Goal: Task Accomplishment & Management: Complete application form

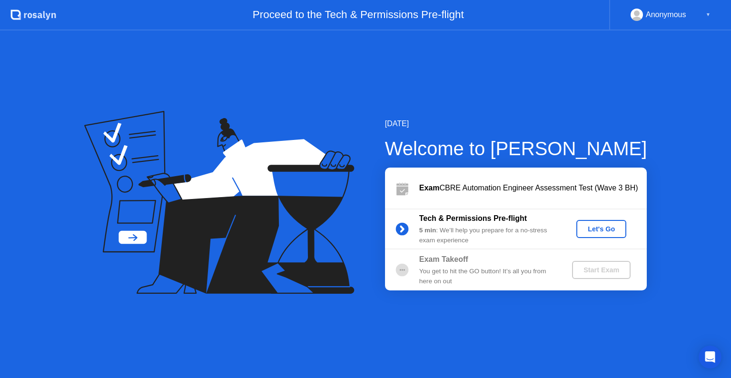
click at [596, 230] on div "Let's Go" at bounding box center [601, 229] width 42 height 8
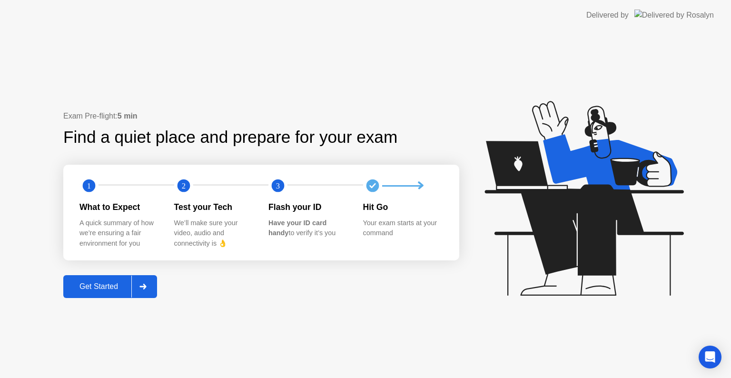
click at [105, 289] on div "Get Started" at bounding box center [98, 286] width 65 height 9
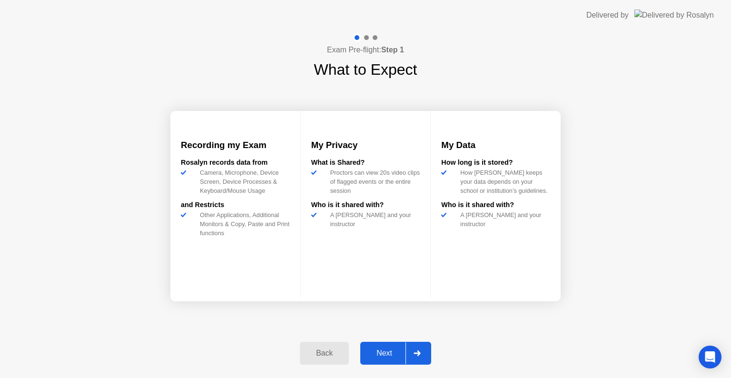
click at [387, 355] on div "Next" at bounding box center [384, 353] width 42 height 9
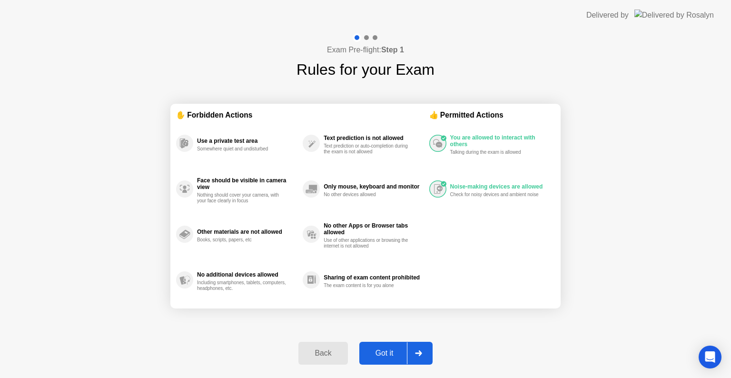
click at [331, 353] on div "Back" at bounding box center [322, 353] width 43 height 9
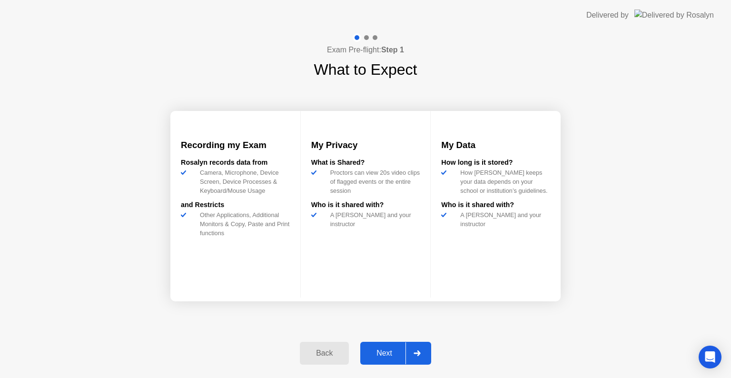
click at [371, 349] on div "Next" at bounding box center [384, 353] width 42 height 9
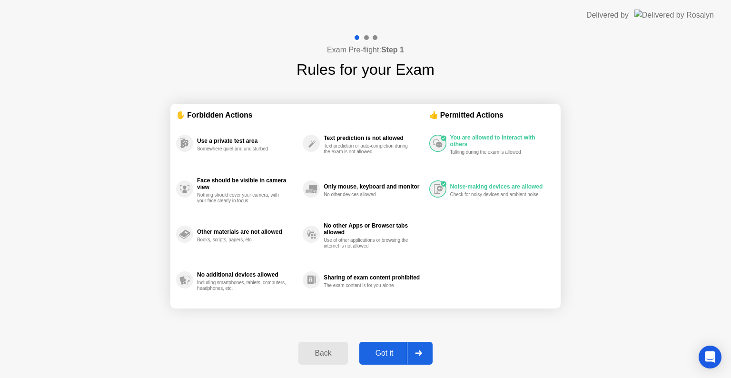
click at [388, 350] on div "Got it" at bounding box center [384, 353] width 45 height 9
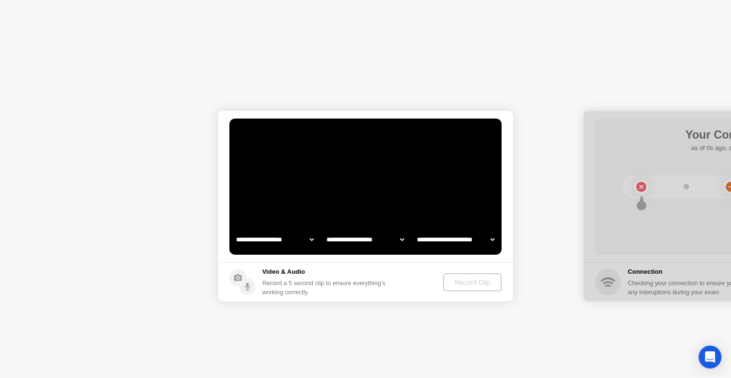
select select "**********"
select select "*******"
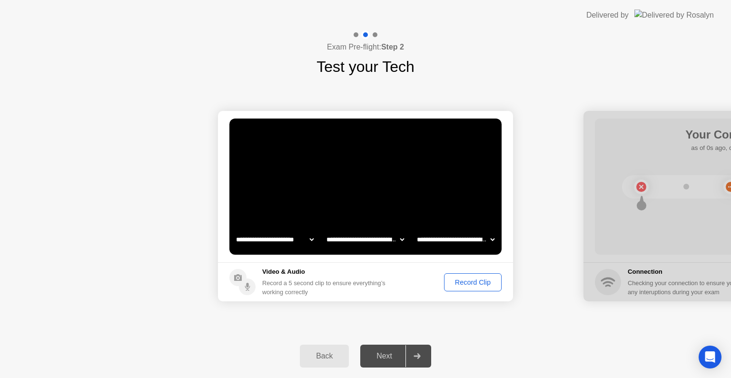
click at [474, 280] on div "Record Clip" at bounding box center [472, 282] width 51 height 8
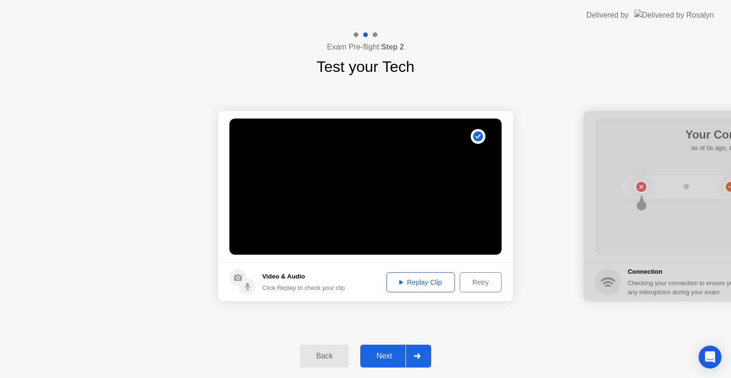
click at [373, 349] on button "Next" at bounding box center [395, 356] width 71 height 23
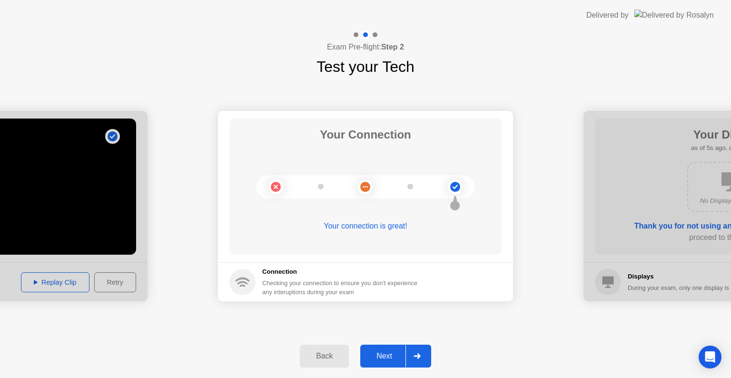
click at [377, 355] on div "Next" at bounding box center [384, 356] width 42 height 9
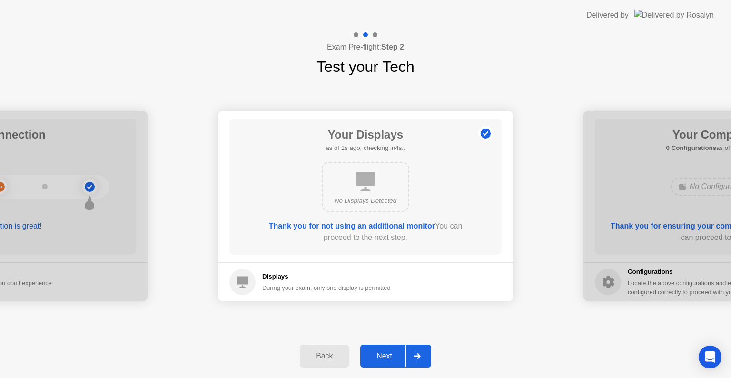
click at [384, 354] on div "Next" at bounding box center [384, 356] width 42 height 9
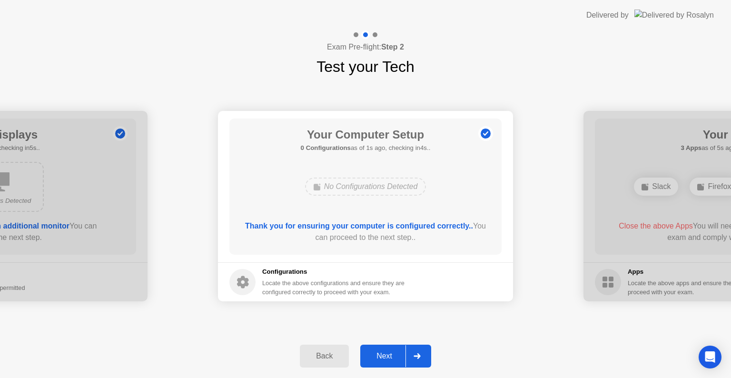
click at [383, 354] on div "Next" at bounding box center [384, 356] width 42 height 9
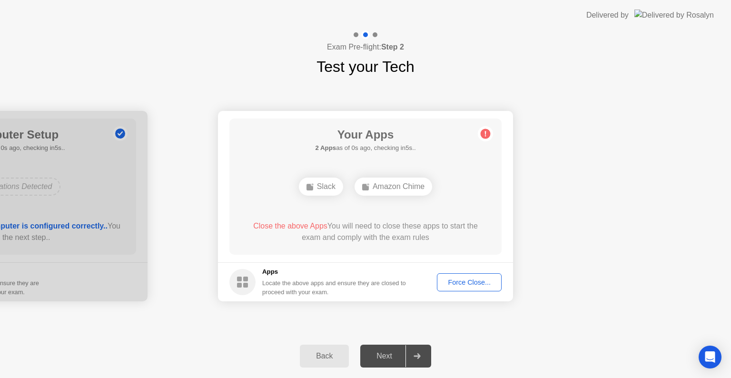
click at [460, 284] on div "Force Close..." at bounding box center [469, 282] width 58 height 8
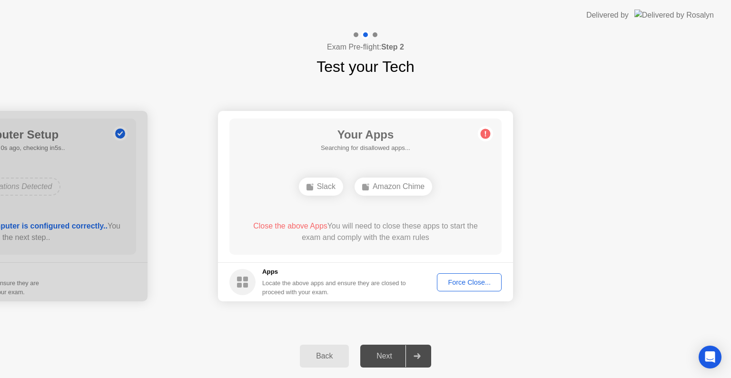
click at [474, 280] on div "Force Close..." at bounding box center [469, 282] width 58 height 8
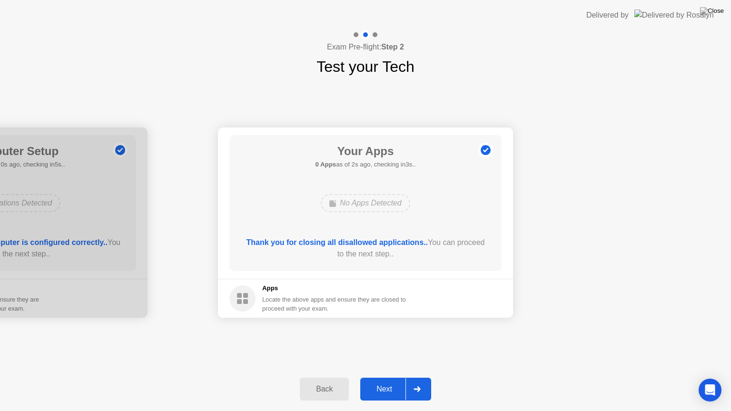
click at [382, 377] on div "Next" at bounding box center [384, 389] width 42 height 9
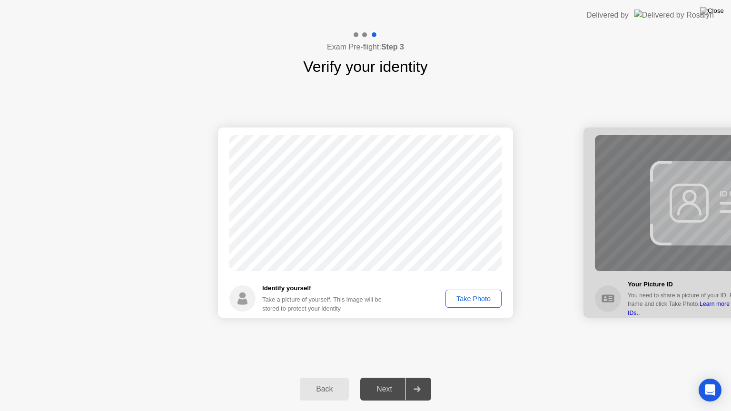
click at [471, 295] on div "Take Photo" at bounding box center [473, 299] width 49 height 8
click at [482, 298] on div "Retake" at bounding box center [479, 299] width 37 height 8
click at [483, 298] on div "Take Photo" at bounding box center [473, 299] width 49 height 8
drag, startPoint x: 387, startPoint y: 393, endPoint x: 394, endPoint y: 386, distance: 9.4
click at [388, 377] on div "Next" at bounding box center [384, 389] width 42 height 9
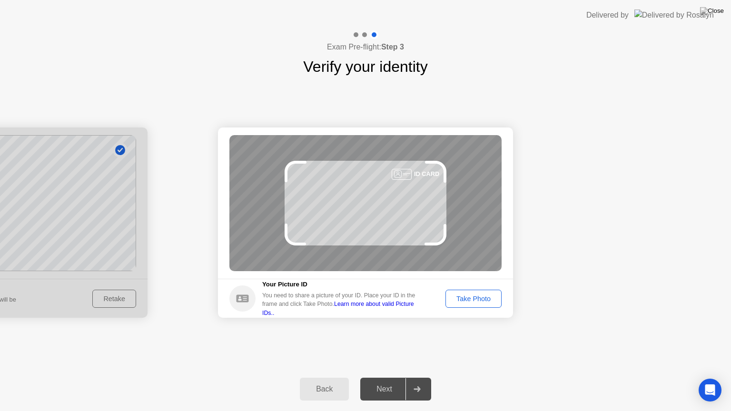
click at [480, 299] on div "Take Photo" at bounding box center [473, 299] width 49 height 8
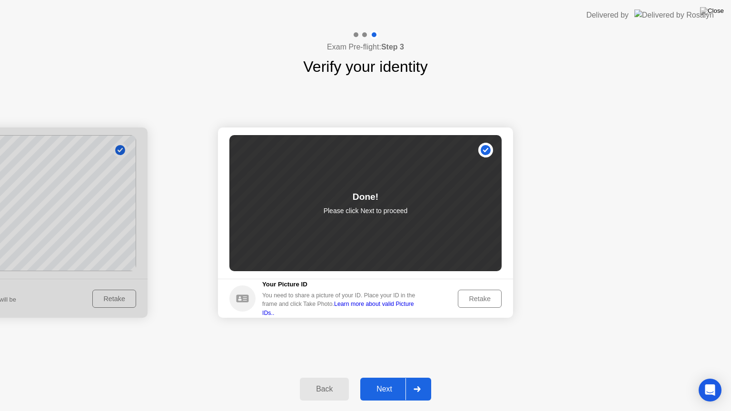
click at [391, 377] on div "Next" at bounding box center [384, 389] width 42 height 9
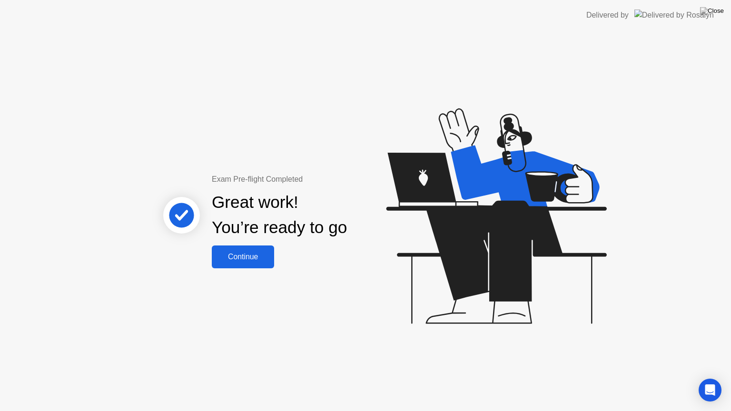
click at [255, 253] on div "Continue" at bounding box center [243, 257] width 57 height 9
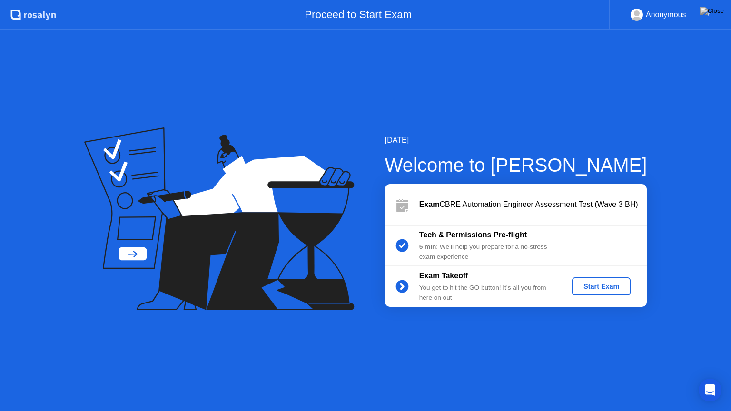
click at [605, 289] on div "Start Exam" at bounding box center [601, 287] width 51 height 8
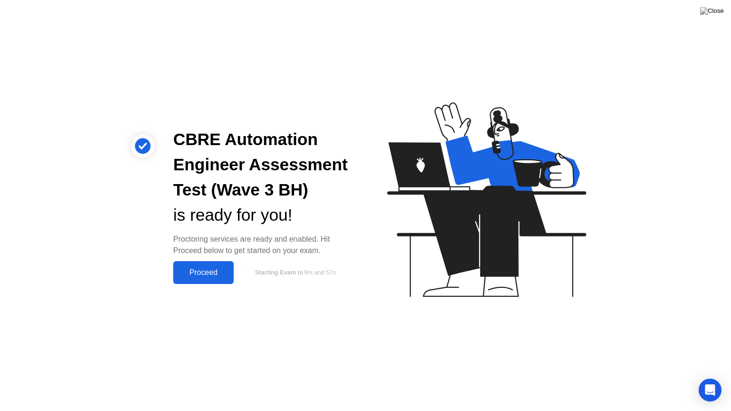
click at [192, 270] on div "Proceed" at bounding box center [203, 272] width 55 height 9
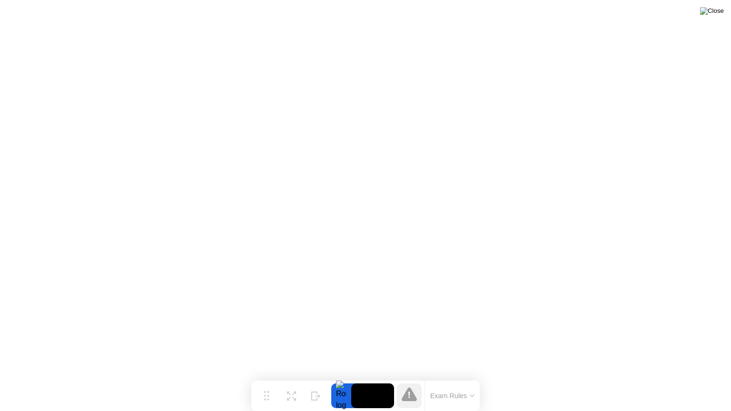
click at [719, 10] on img at bounding box center [712, 11] width 24 height 8
